Goal: Task Accomplishment & Management: Complete application form

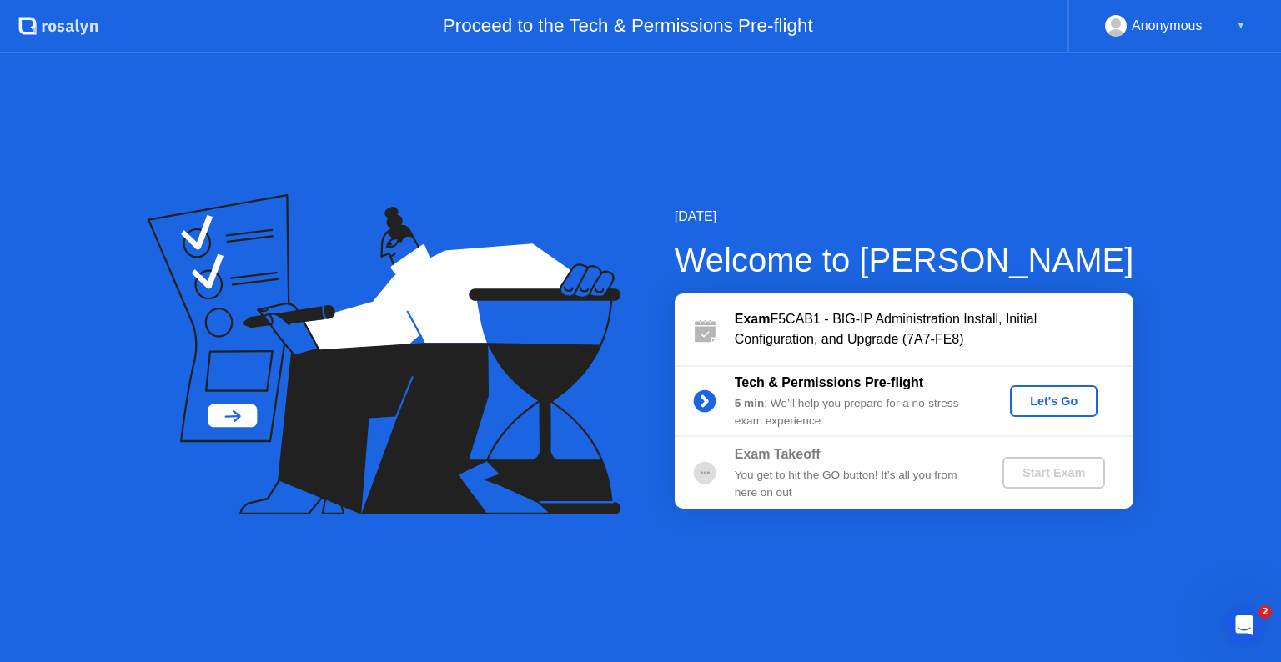
click at [1067, 404] on div "Let's Go" at bounding box center [1054, 401] width 74 height 13
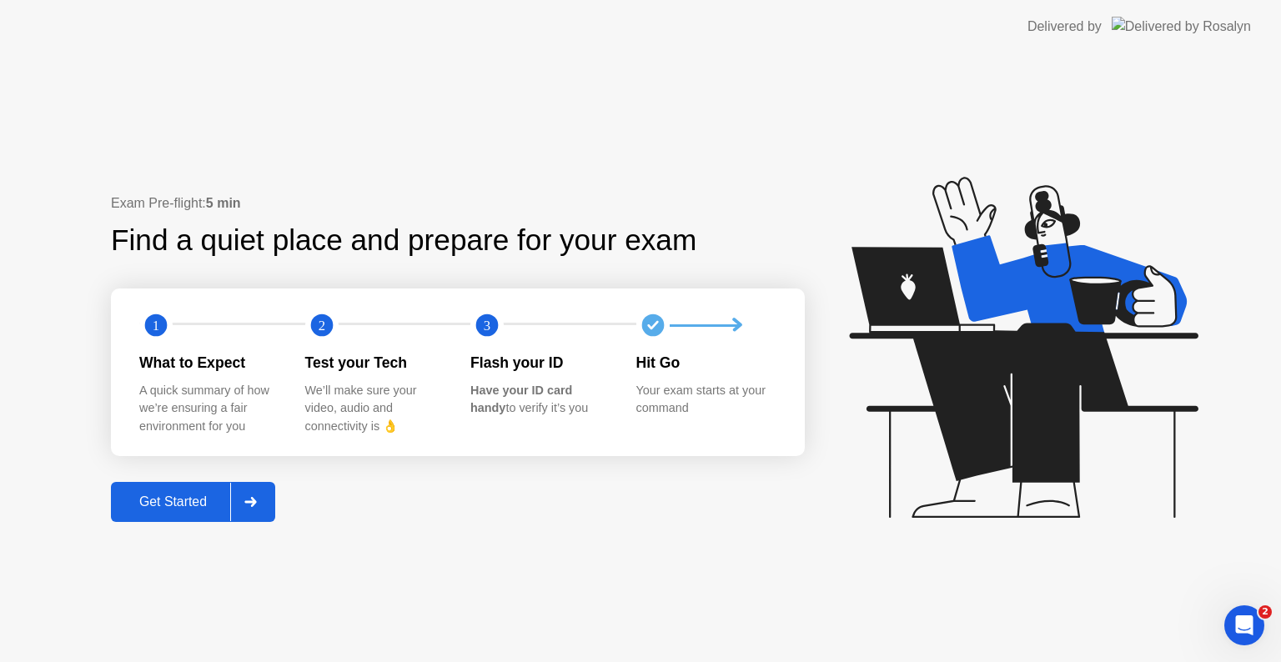
click at [147, 503] on div "Get Started" at bounding box center [173, 502] width 114 height 15
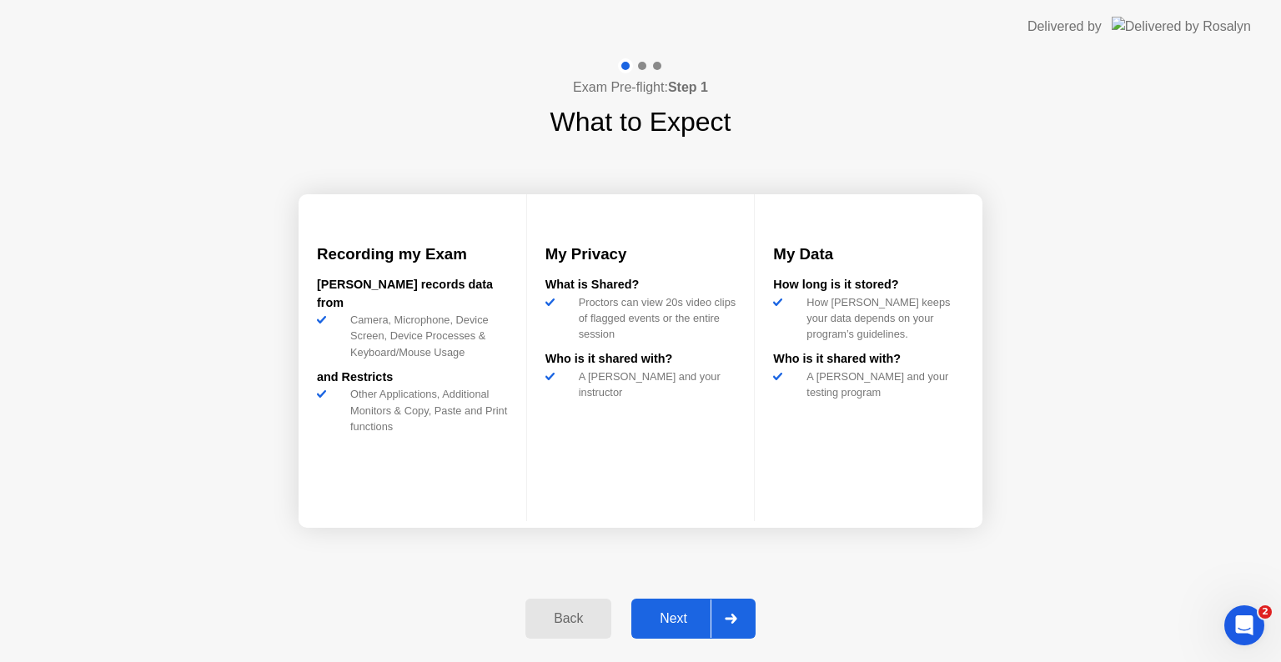
click at [672, 616] on div "Next" at bounding box center [673, 618] width 74 height 15
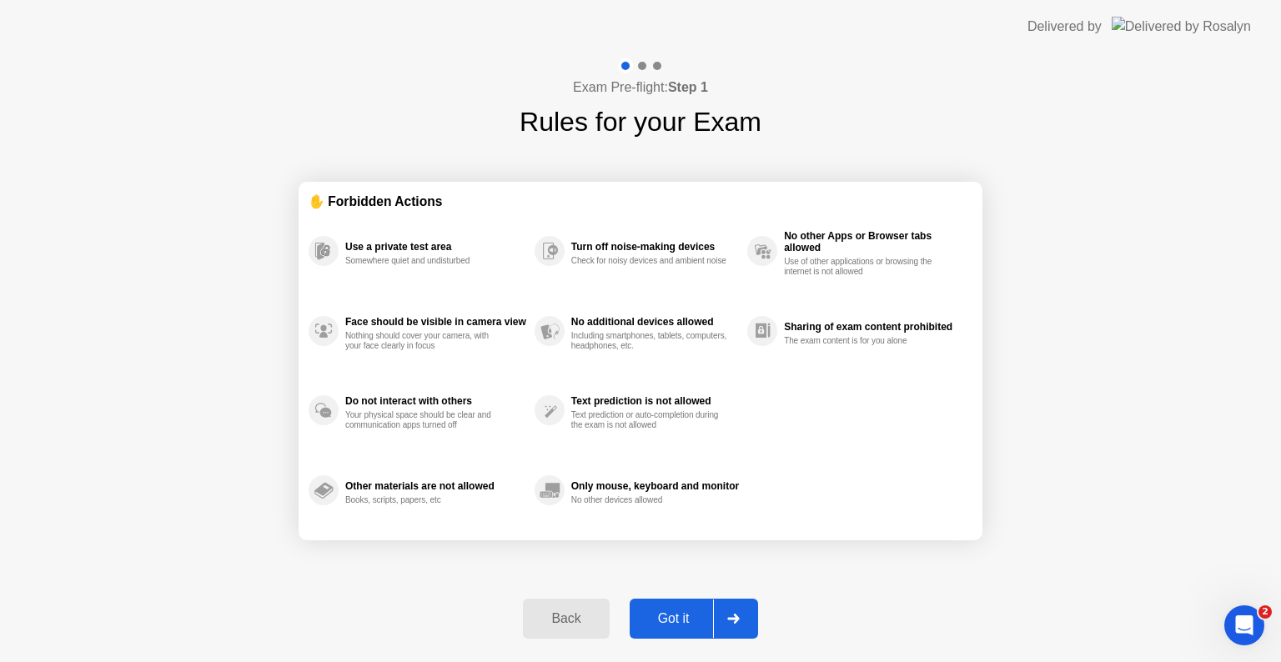
click at [540, 611] on div "Back" at bounding box center [566, 618] width 76 height 15
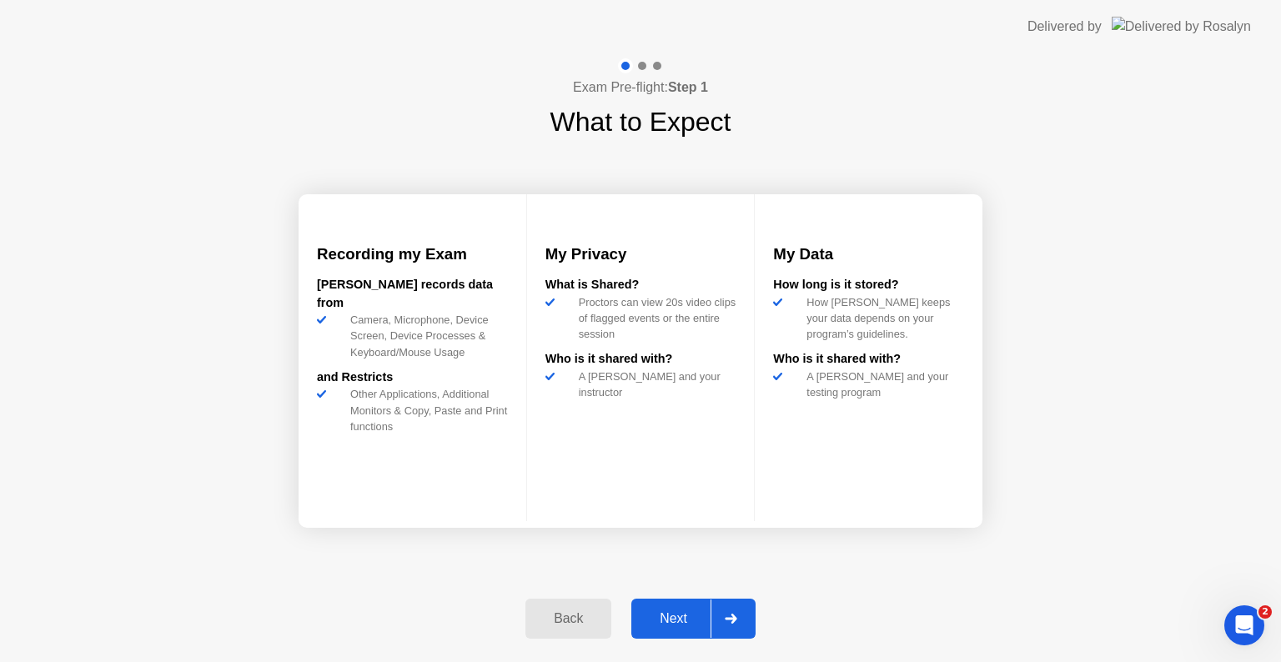
click at [667, 616] on div "Next" at bounding box center [673, 618] width 74 height 15
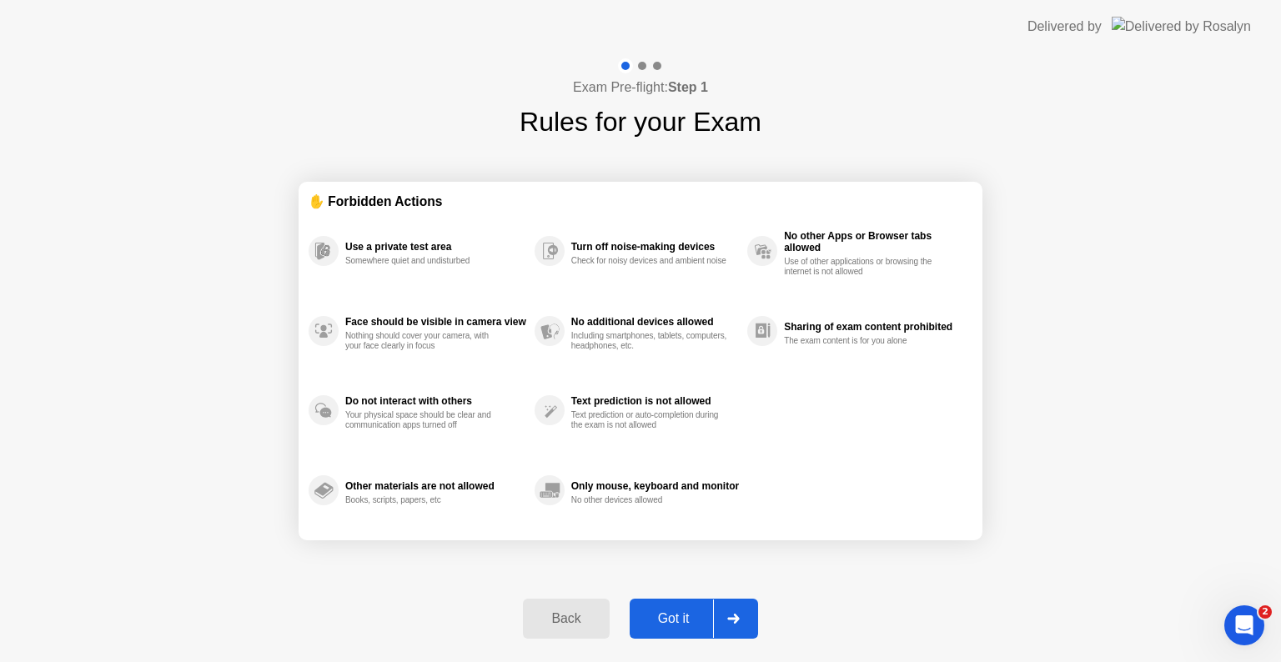
click at [681, 616] on div "Got it" at bounding box center [674, 618] width 78 height 15
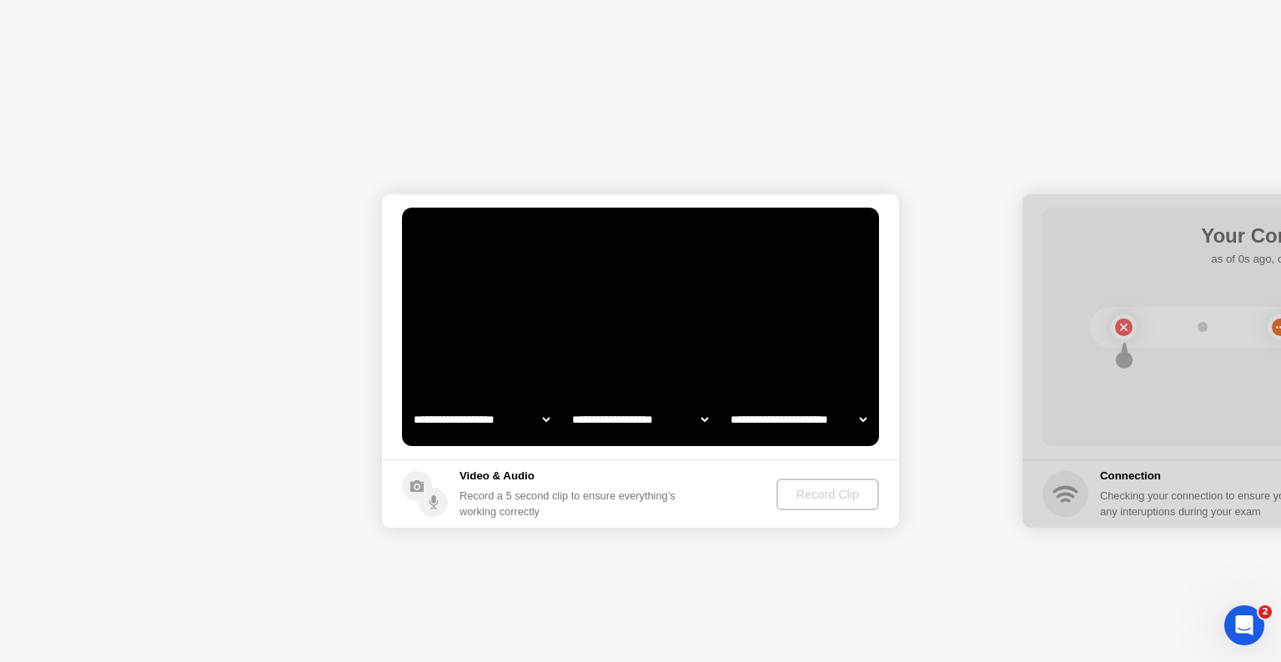
select select "**********"
select select "*******"
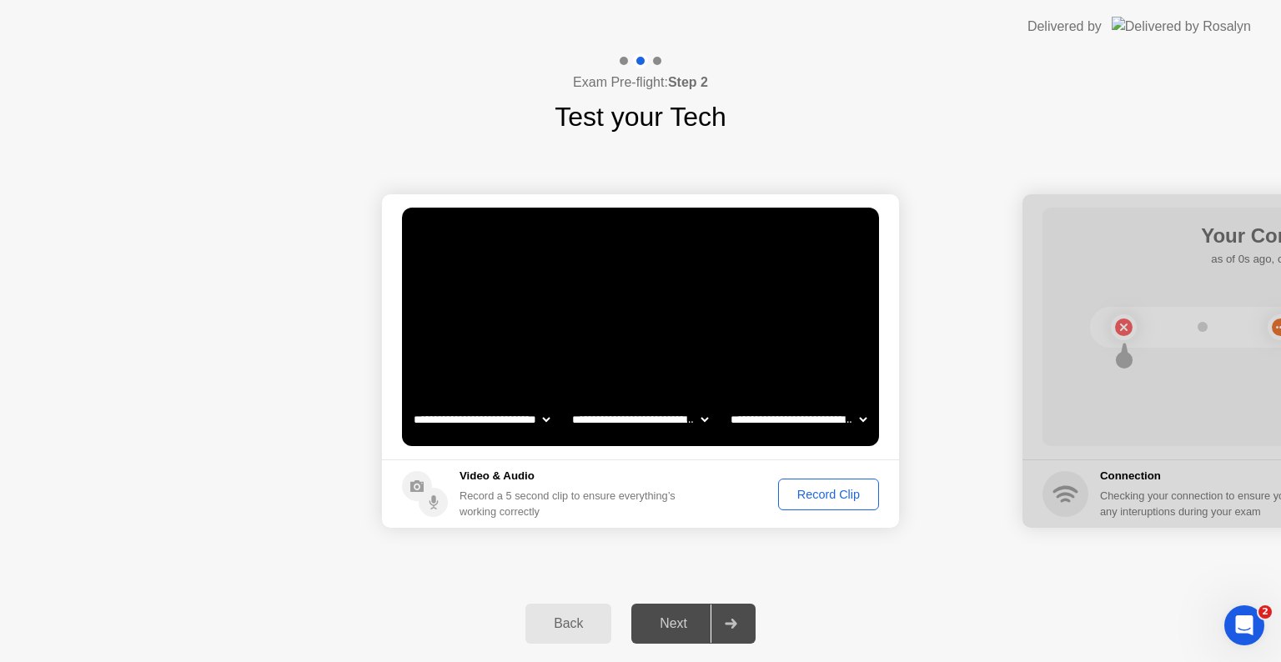
click at [795, 496] on div "Record Clip" at bounding box center [828, 494] width 89 height 13
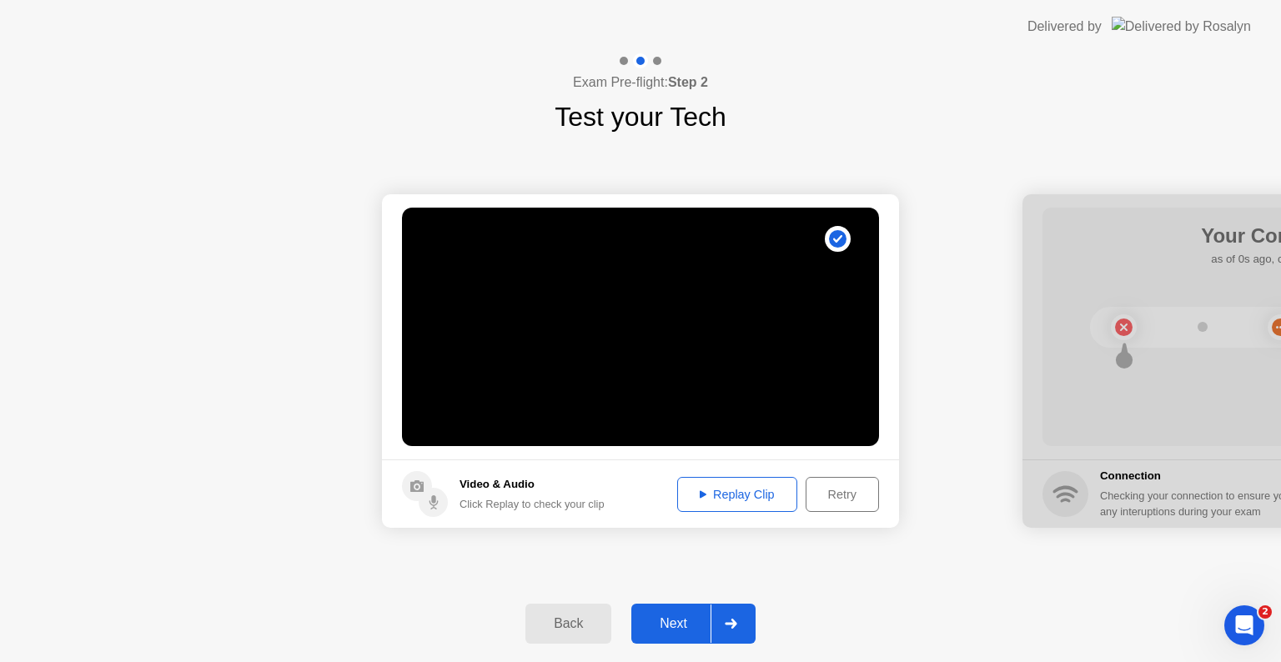
click at [745, 488] on div "Replay Clip" at bounding box center [737, 494] width 108 height 13
click at [687, 628] on div "Next" at bounding box center [673, 623] width 74 height 15
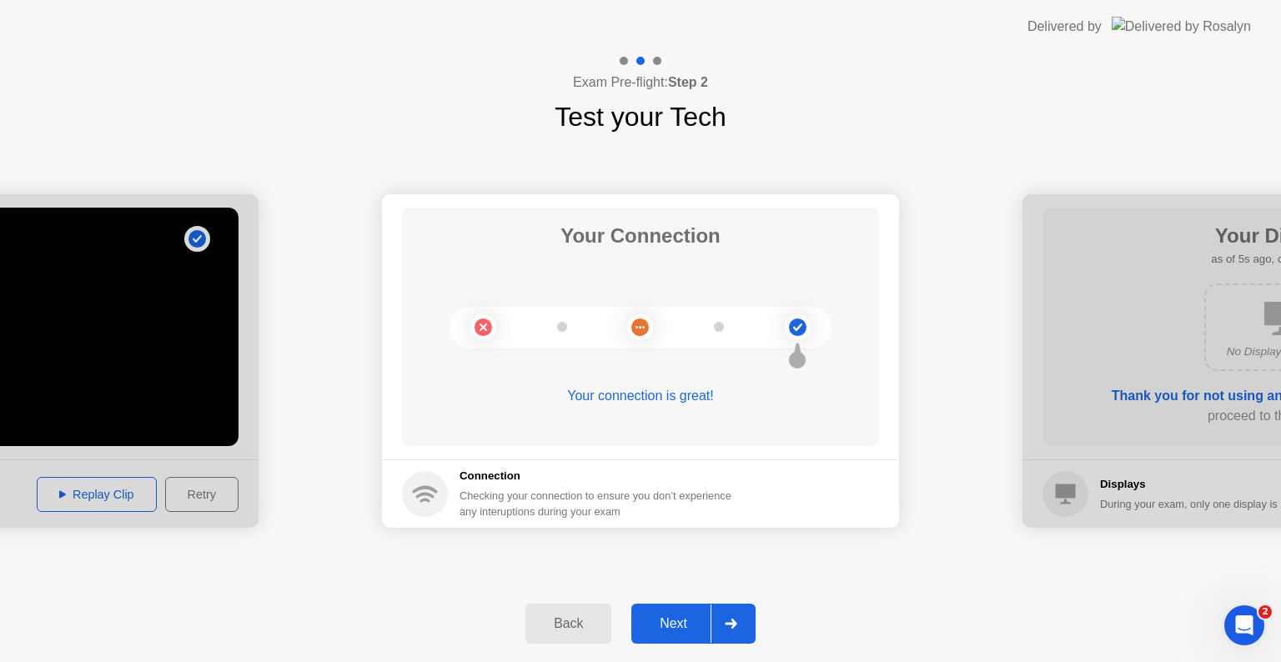
click at [671, 619] on div "Next" at bounding box center [673, 623] width 74 height 15
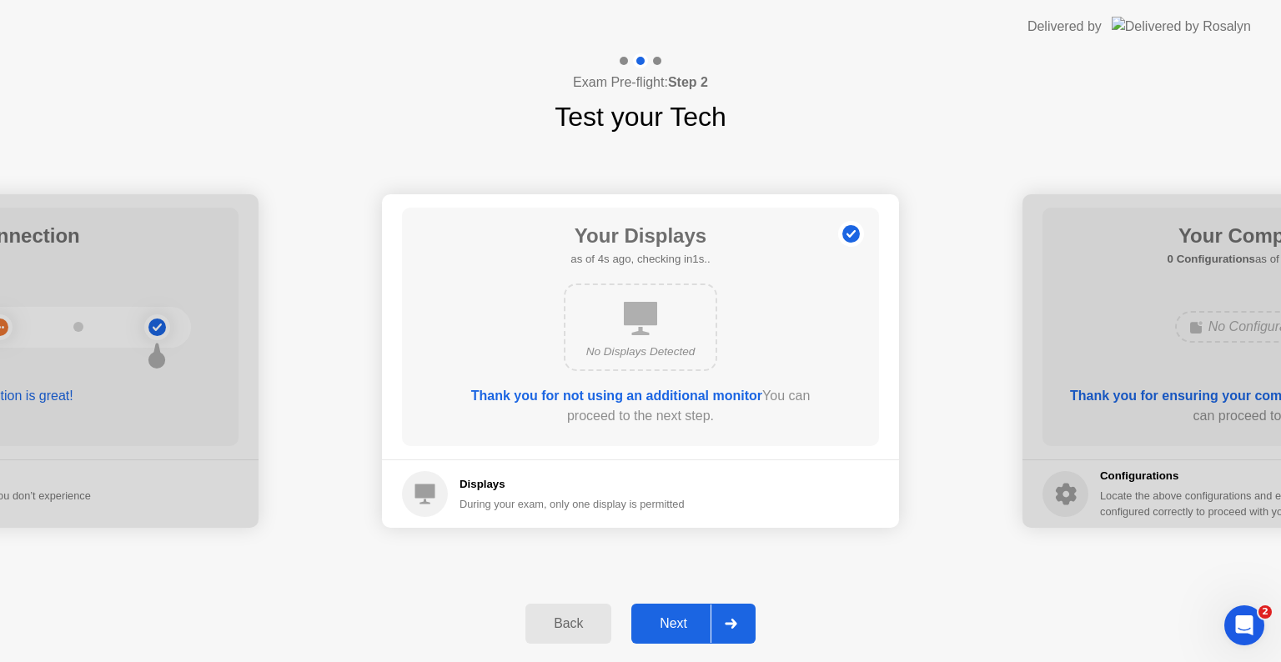
click at [664, 616] on div "Next" at bounding box center [673, 623] width 74 height 15
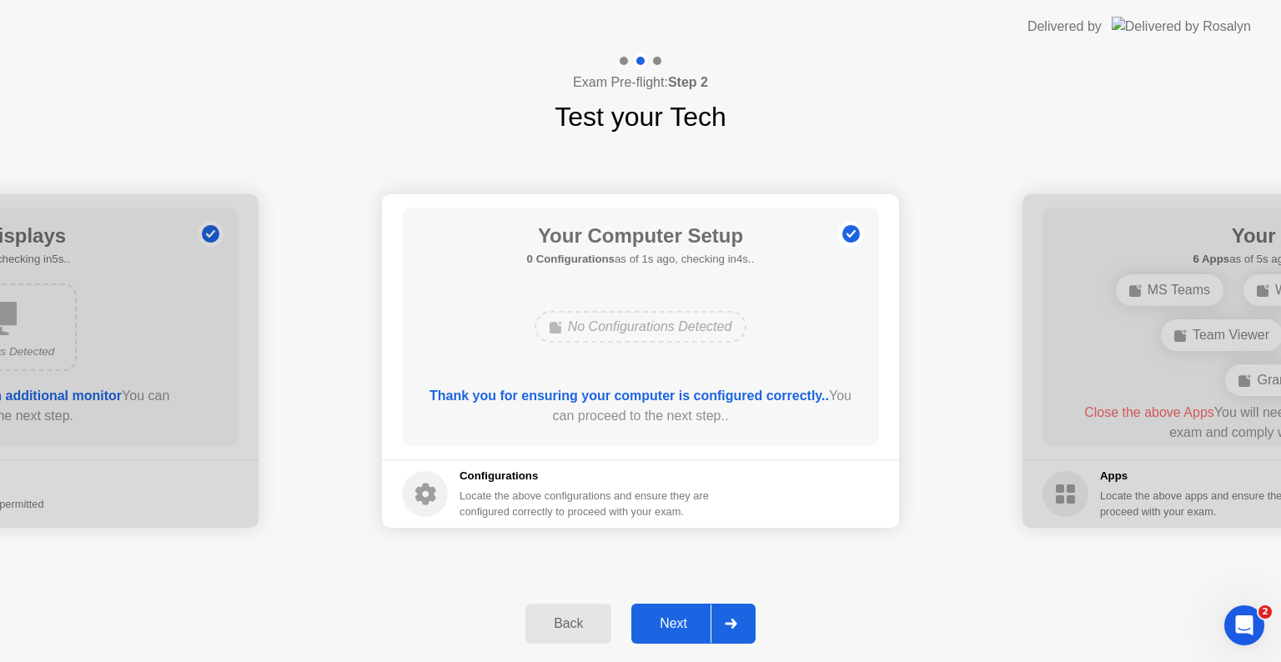
click at [668, 622] on div "Next" at bounding box center [673, 623] width 74 height 15
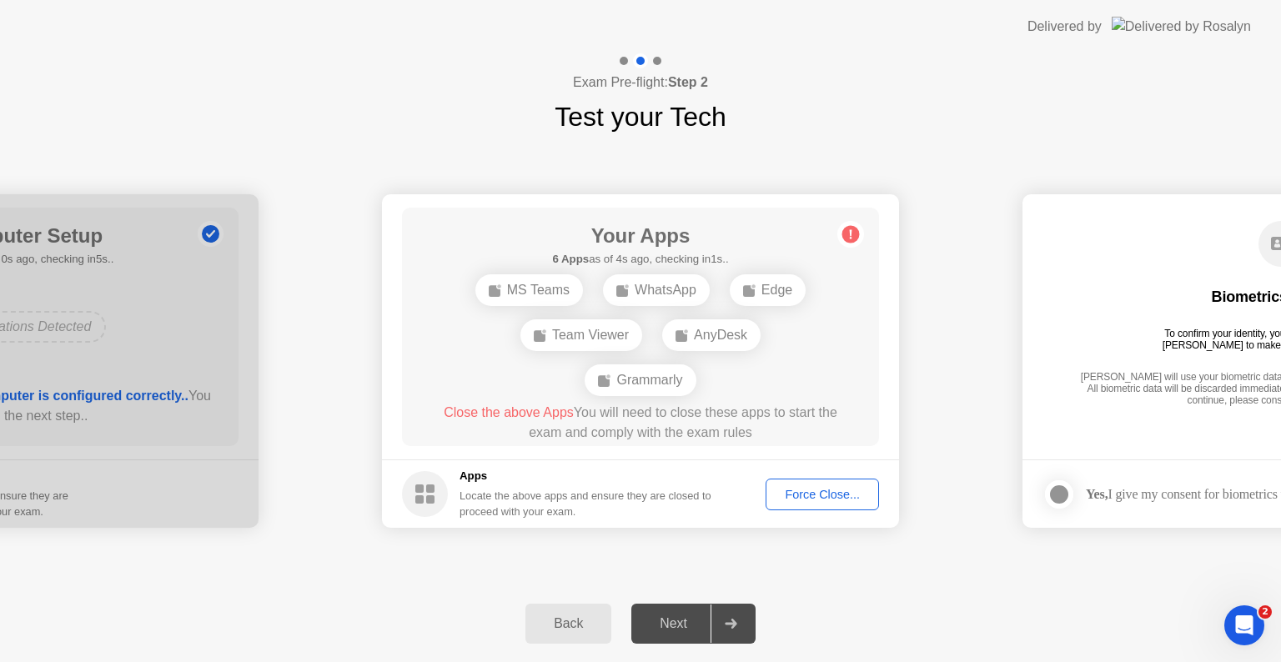
click at [840, 501] on div "Force Close..." at bounding box center [823, 494] width 102 height 13
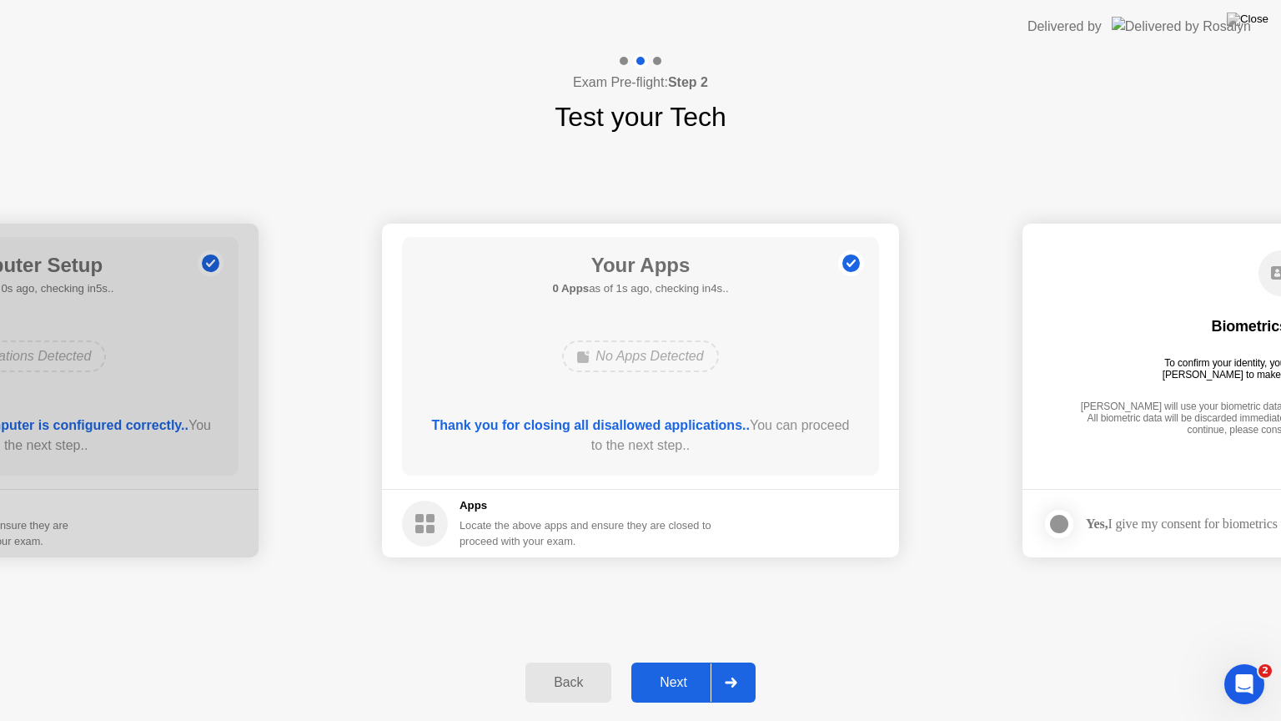
click at [665, 661] on div "Next" at bounding box center [673, 682] width 74 height 15
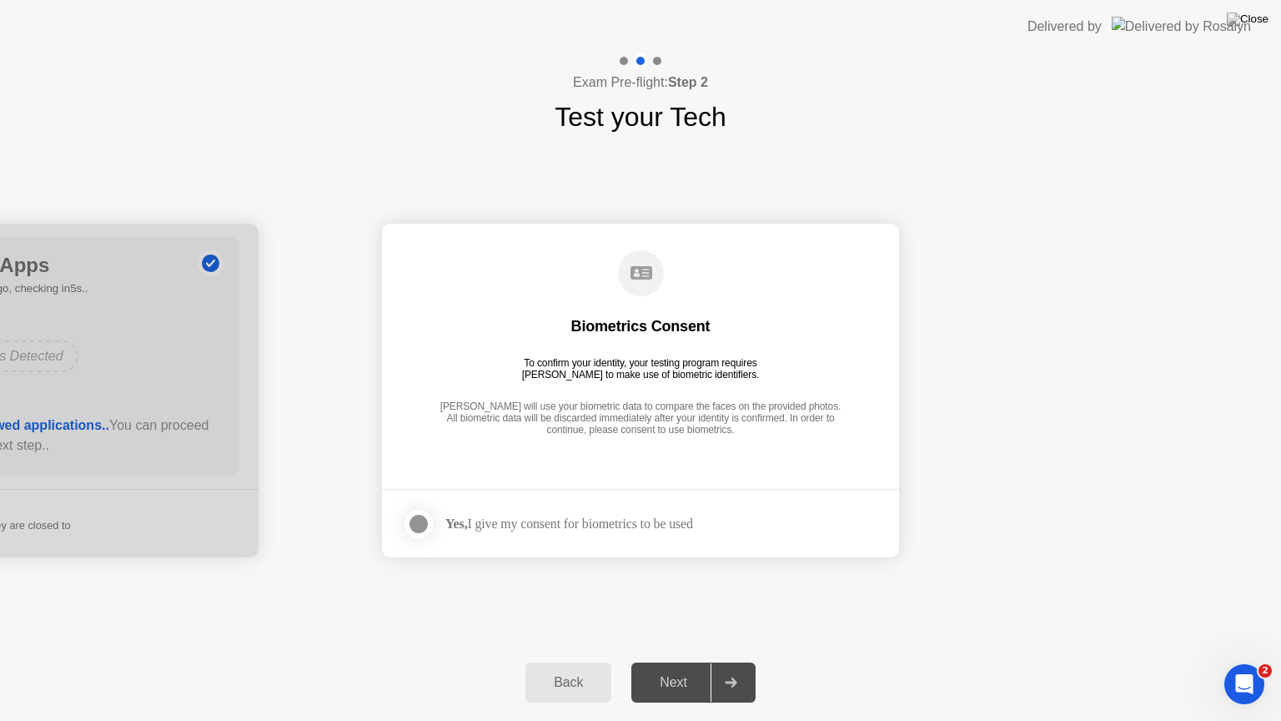
click at [498, 526] on div "Yes, I give my consent for biometrics to be used" at bounding box center [569, 524] width 248 height 16
click at [415, 522] on div at bounding box center [419, 524] width 20 height 20
click at [671, 661] on div "Next" at bounding box center [673, 682] width 74 height 15
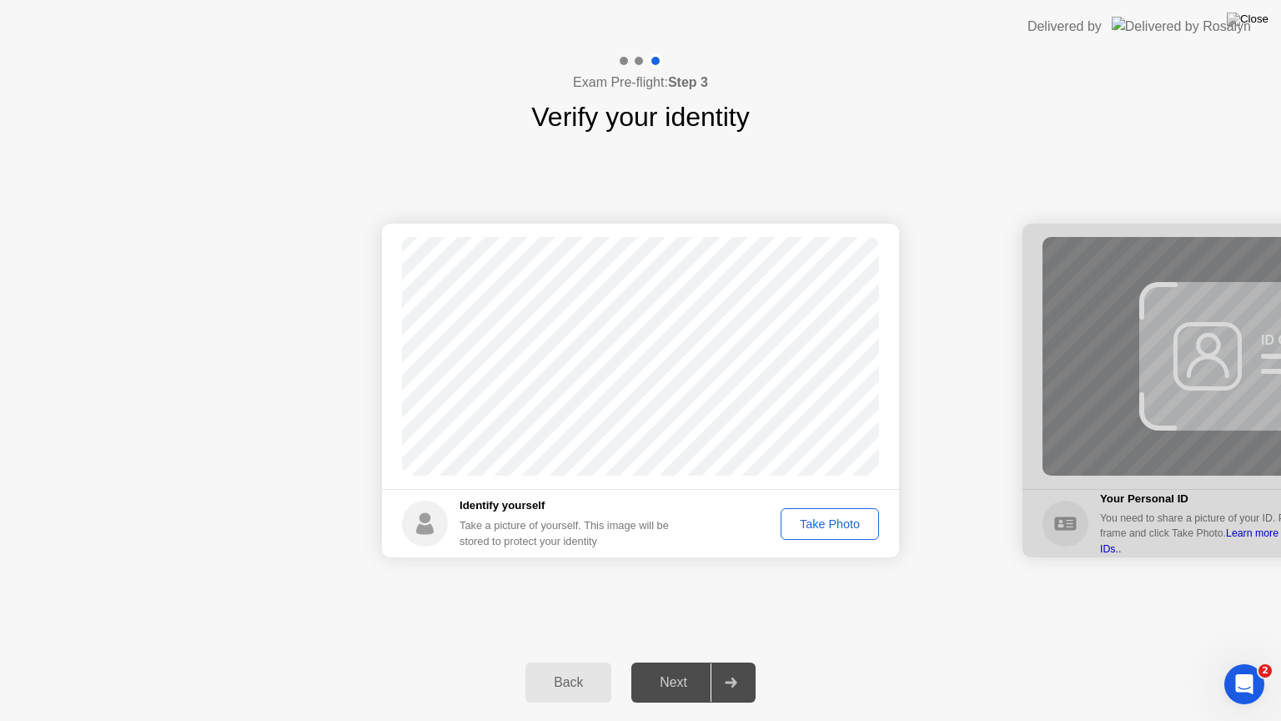
click at [812, 531] on div "Take Photo" at bounding box center [830, 523] width 87 height 13
click at [672, 661] on div "Next" at bounding box center [673, 682] width 74 height 15
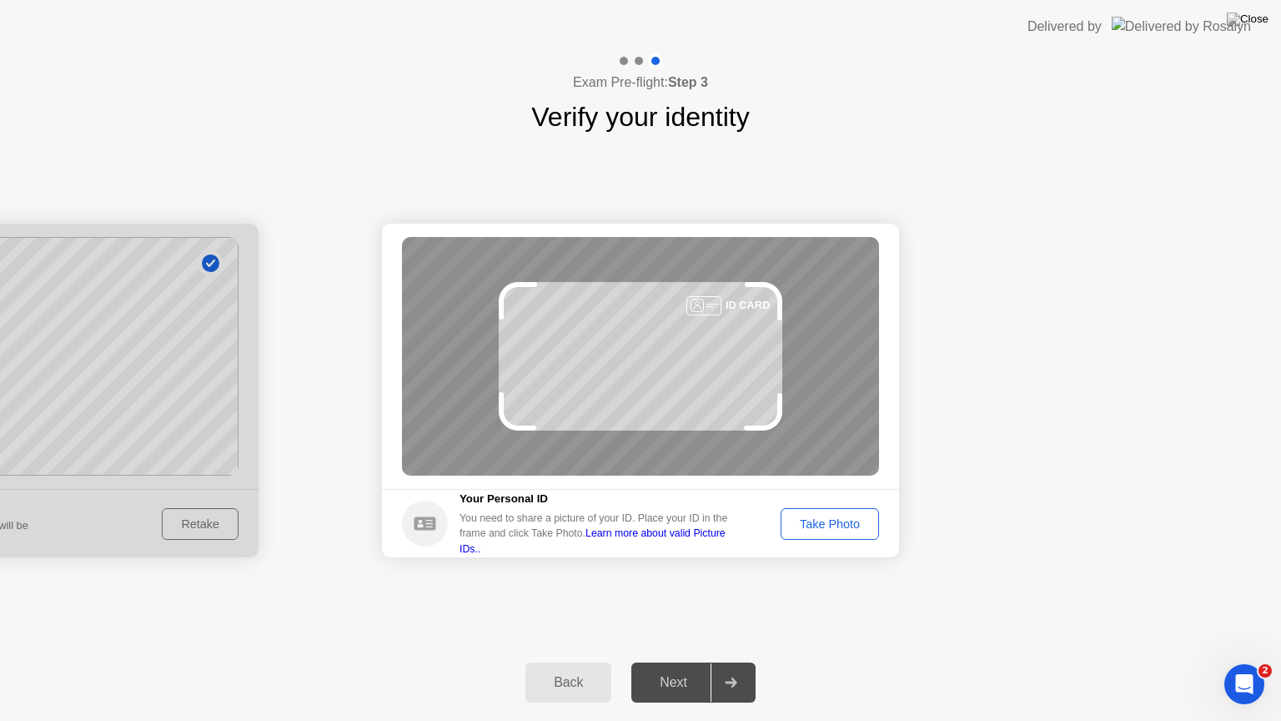
click at [835, 533] on button "Take Photo" at bounding box center [830, 524] width 98 height 32
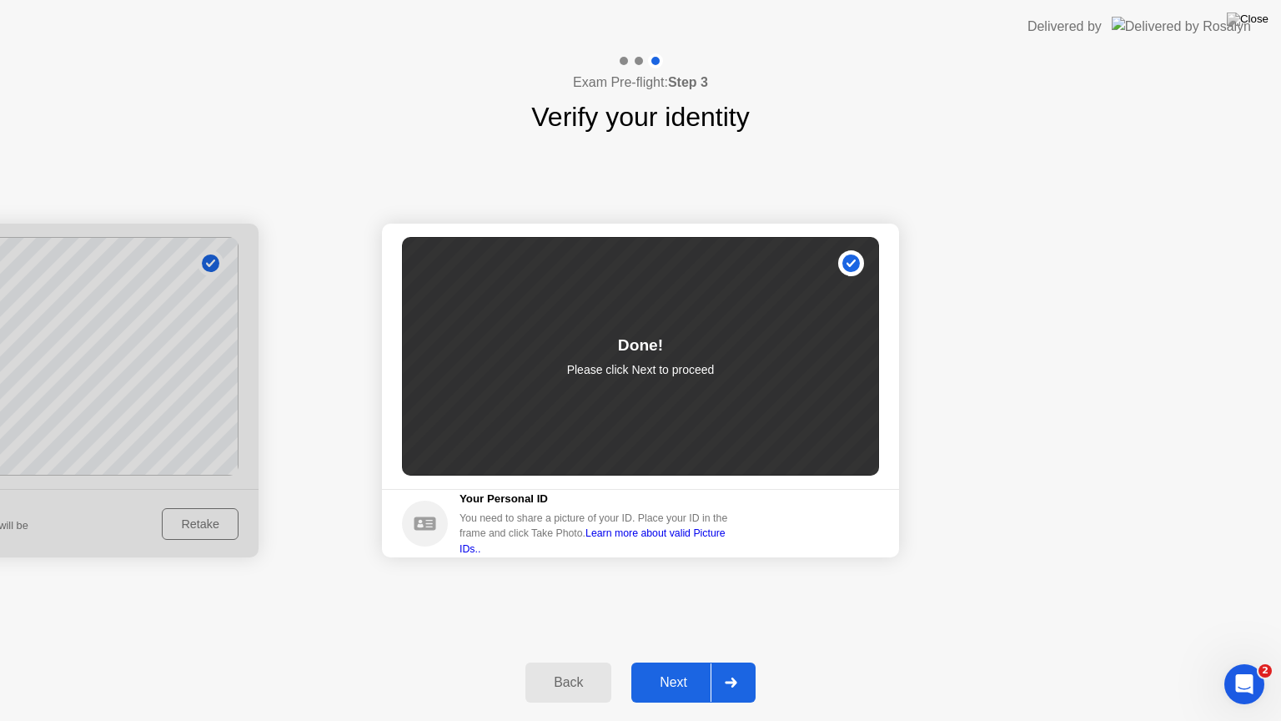
click at [655, 661] on div "Next" at bounding box center [673, 682] width 74 height 15
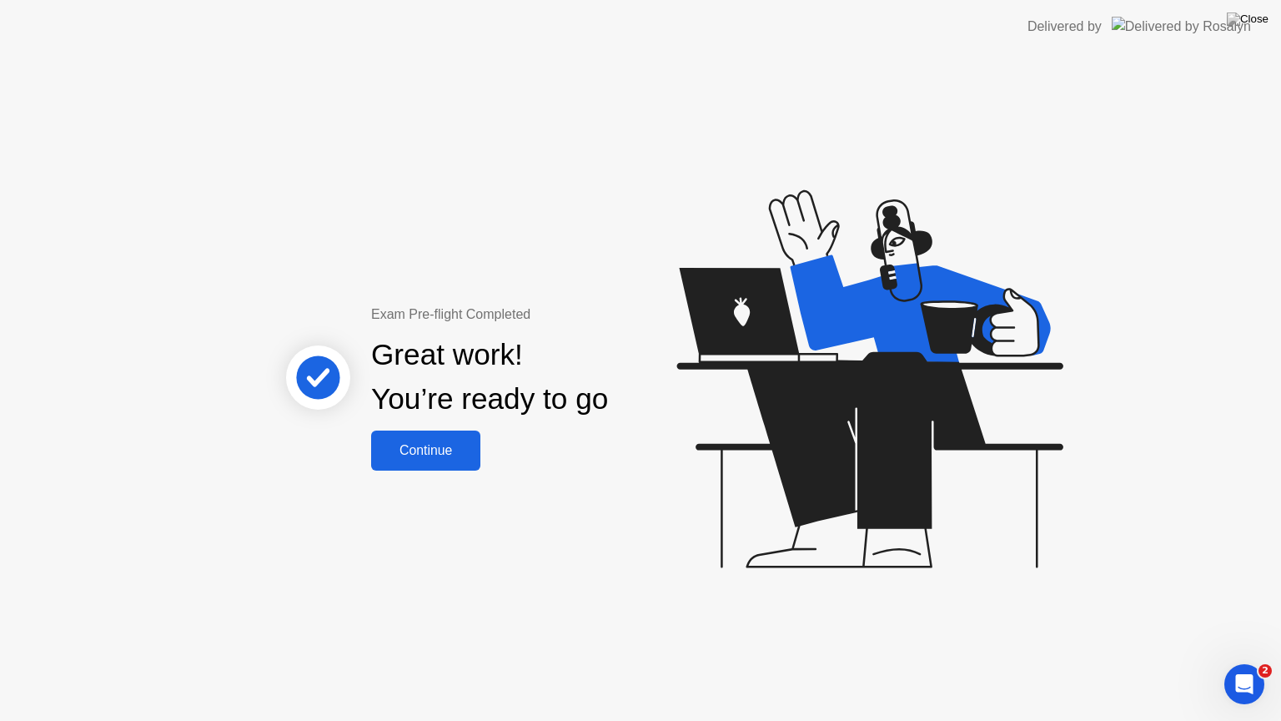
click at [457, 457] on div "Continue" at bounding box center [425, 450] width 99 height 15
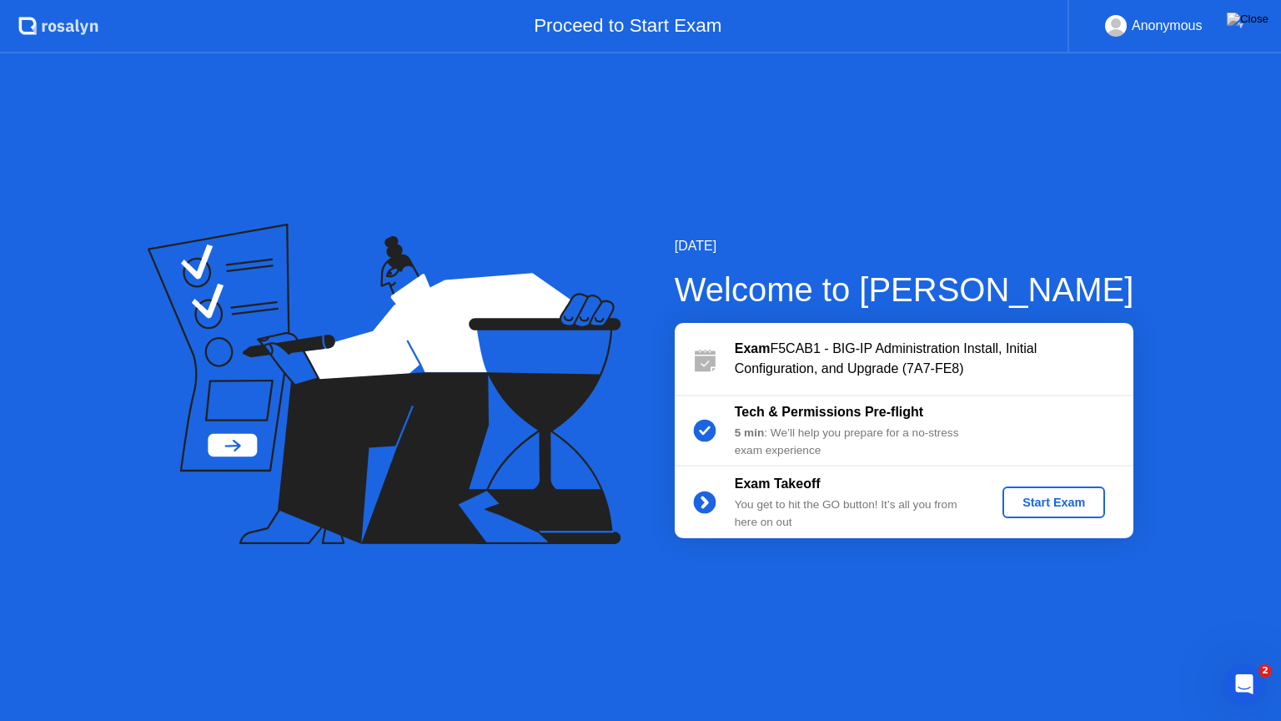
click at [1032, 505] on div "Start Exam" at bounding box center [1053, 501] width 89 height 13
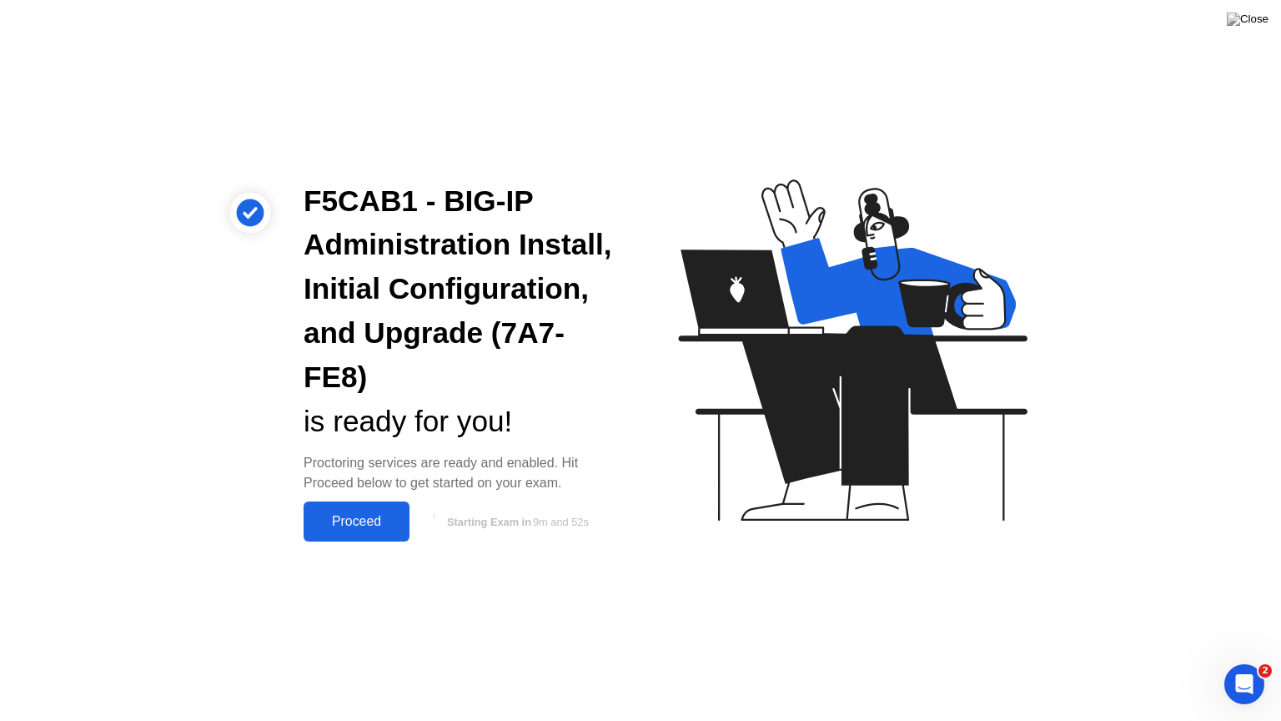
click at [365, 520] on div "Proceed" at bounding box center [357, 521] width 96 height 15
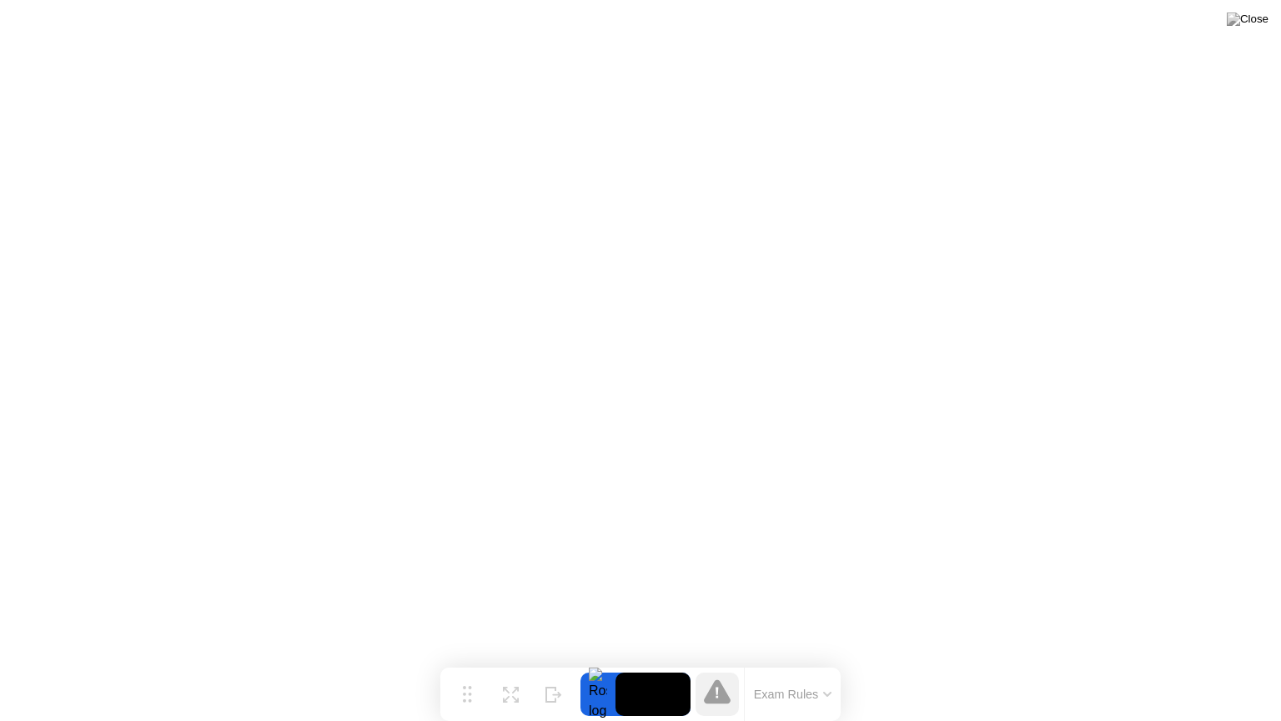
click at [717, 661] on icon at bounding box center [717, 692] width 3 height 11
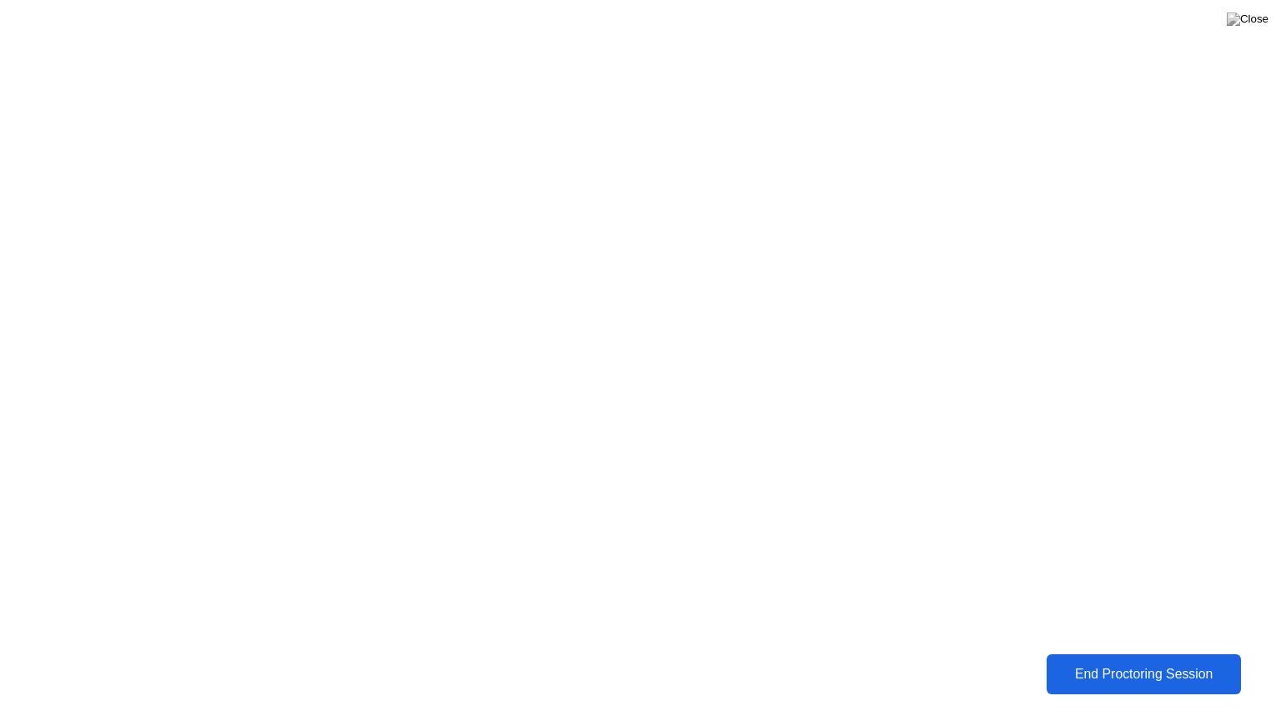
click at [1084, 661] on div "End Proctoring Session" at bounding box center [1143, 673] width 185 height 15
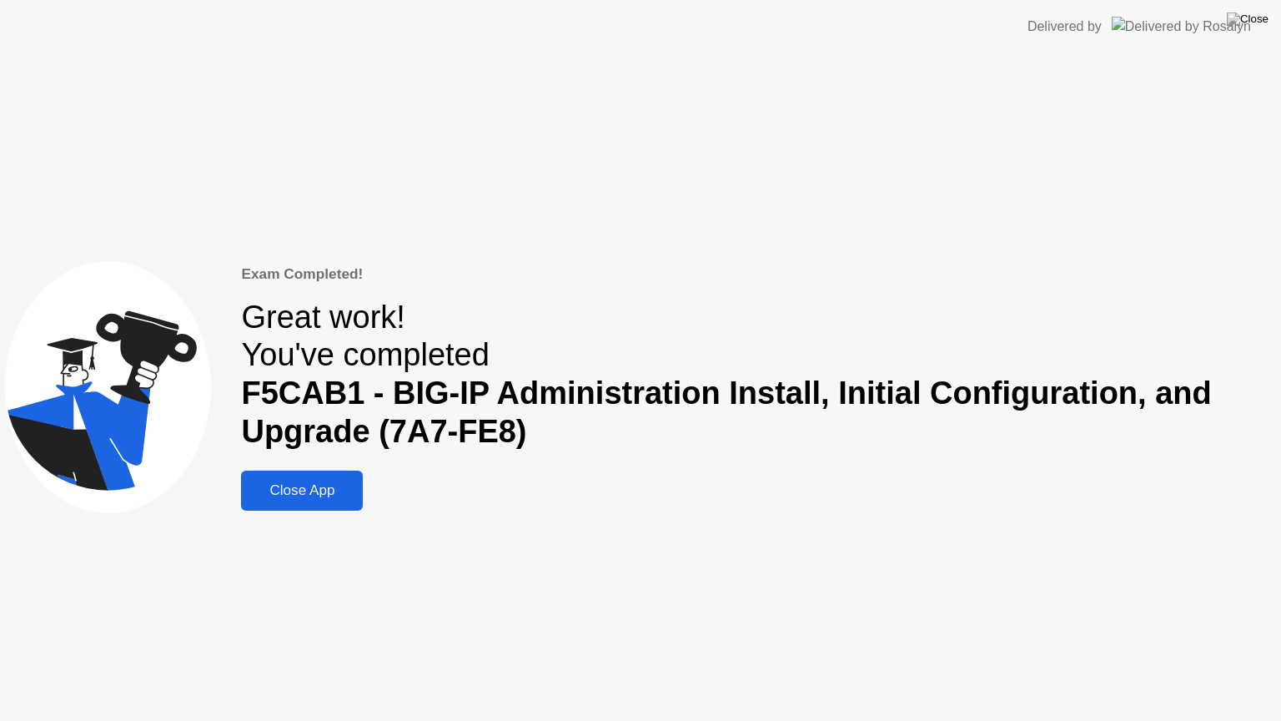
click at [304, 497] on div "Close App" at bounding box center [302, 490] width 112 height 17
